Goal: Information Seeking & Learning: Learn about a topic

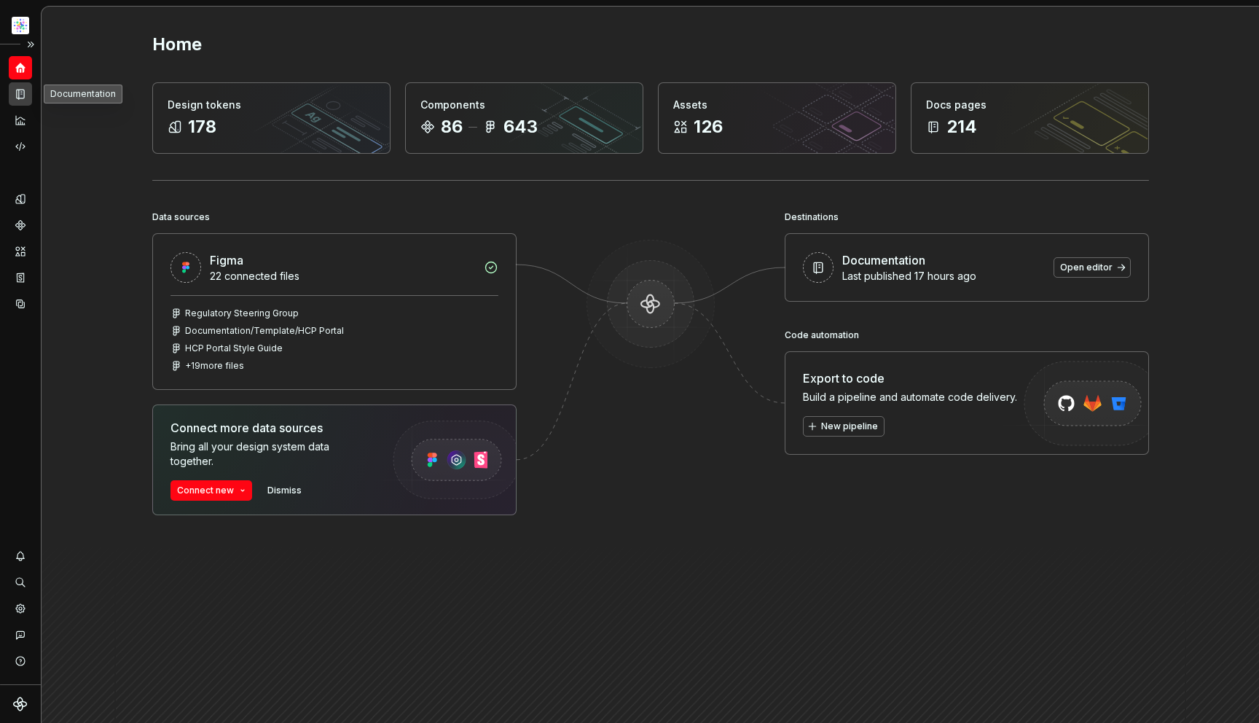
click at [17, 84] on div "Documentation" at bounding box center [20, 93] width 23 height 23
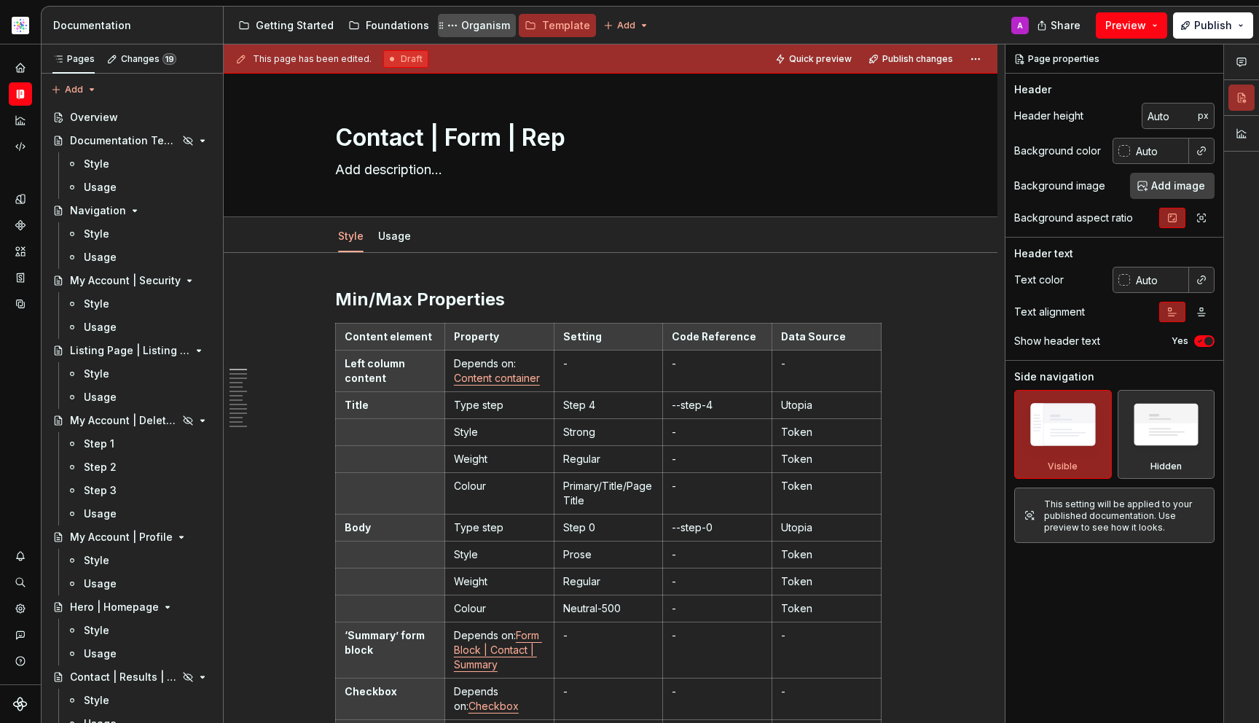
drag, startPoint x: 17, startPoint y: 84, endPoint x: 485, endPoint y: 26, distance: 470.6
click at [485, 26] on div "Organism" at bounding box center [485, 25] width 49 height 15
click at [479, 28] on div "Organism" at bounding box center [485, 25] width 49 height 15
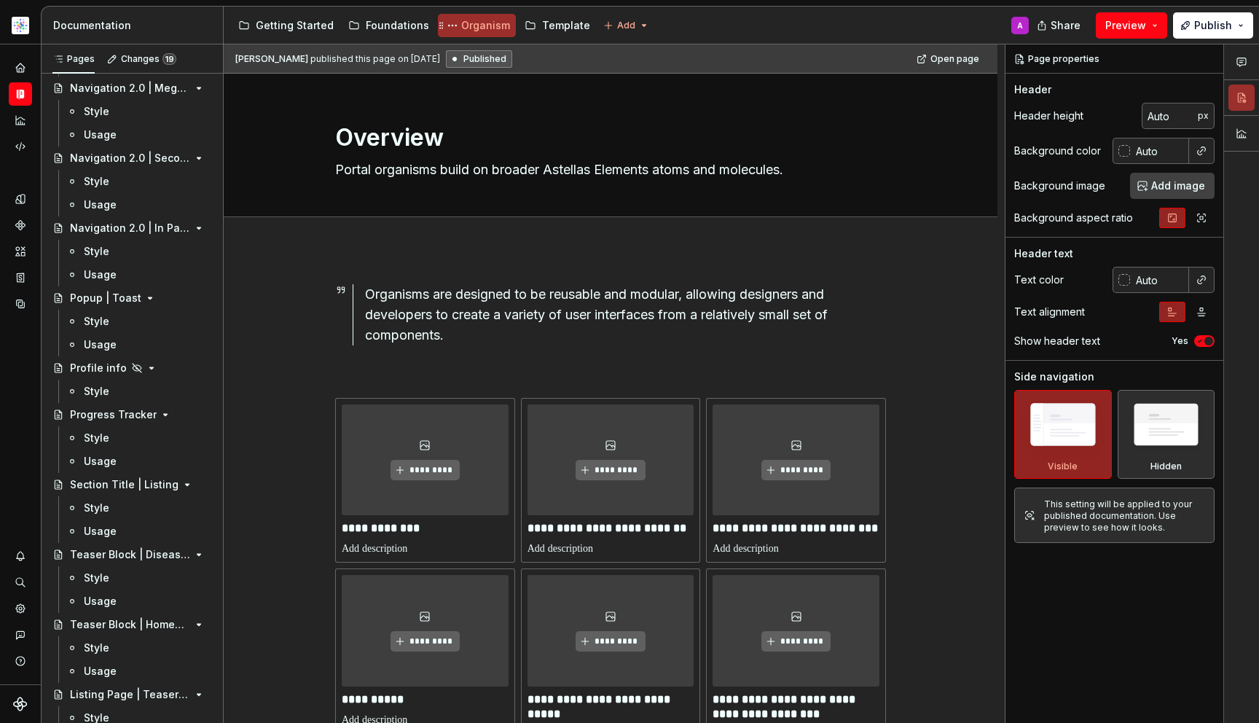
scroll to position [2013, 0]
click at [124, 416] on div "Progress Tracker" at bounding box center [113, 412] width 87 height 15
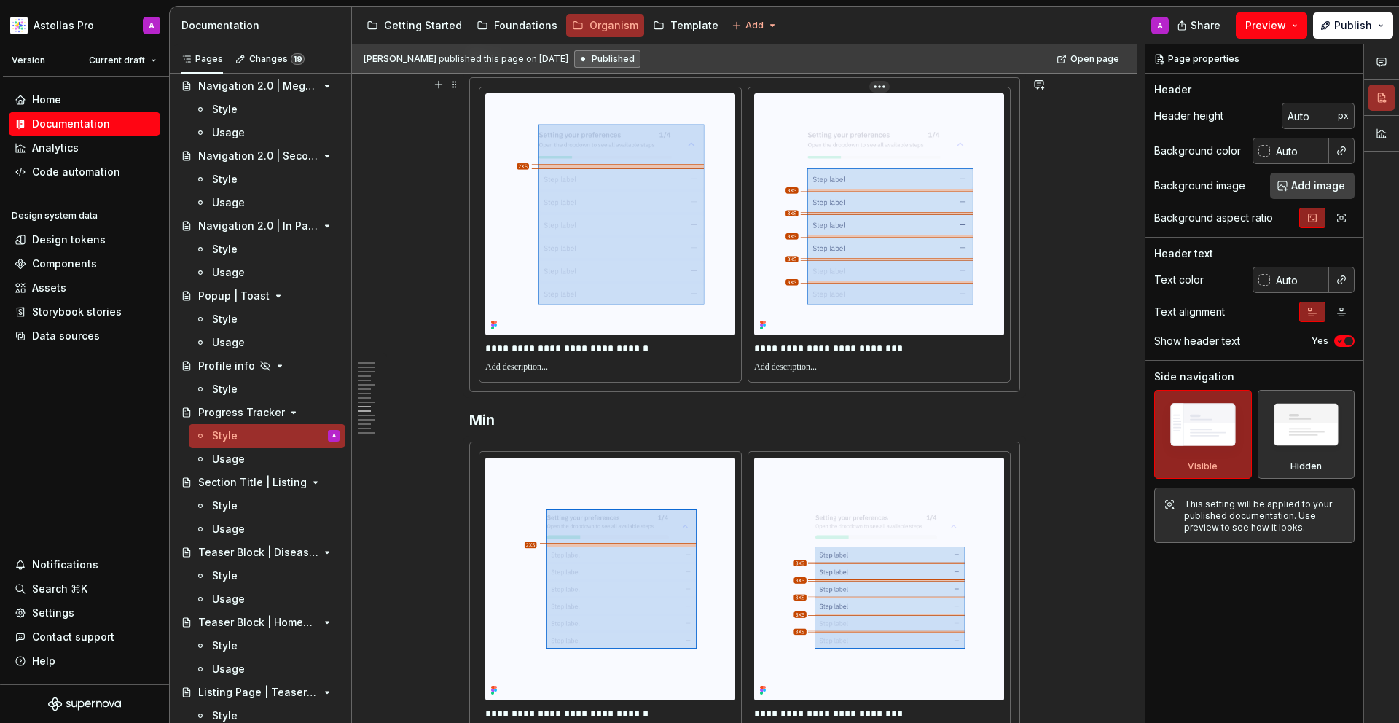
scroll to position [3839, 0]
type textarea "*"
